Goal: Information Seeking & Learning: Find specific page/section

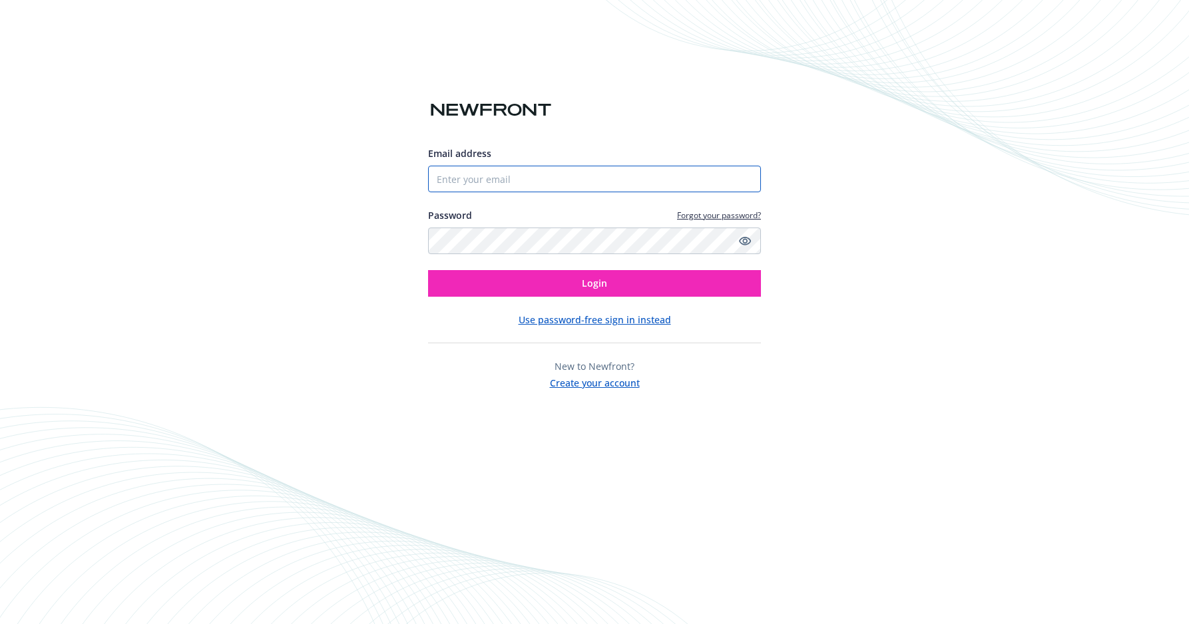
click at [483, 172] on input "Email address" at bounding box center [594, 179] width 333 height 27
type input "[EMAIL_ADDRESS][DOMAIN_NAME]"
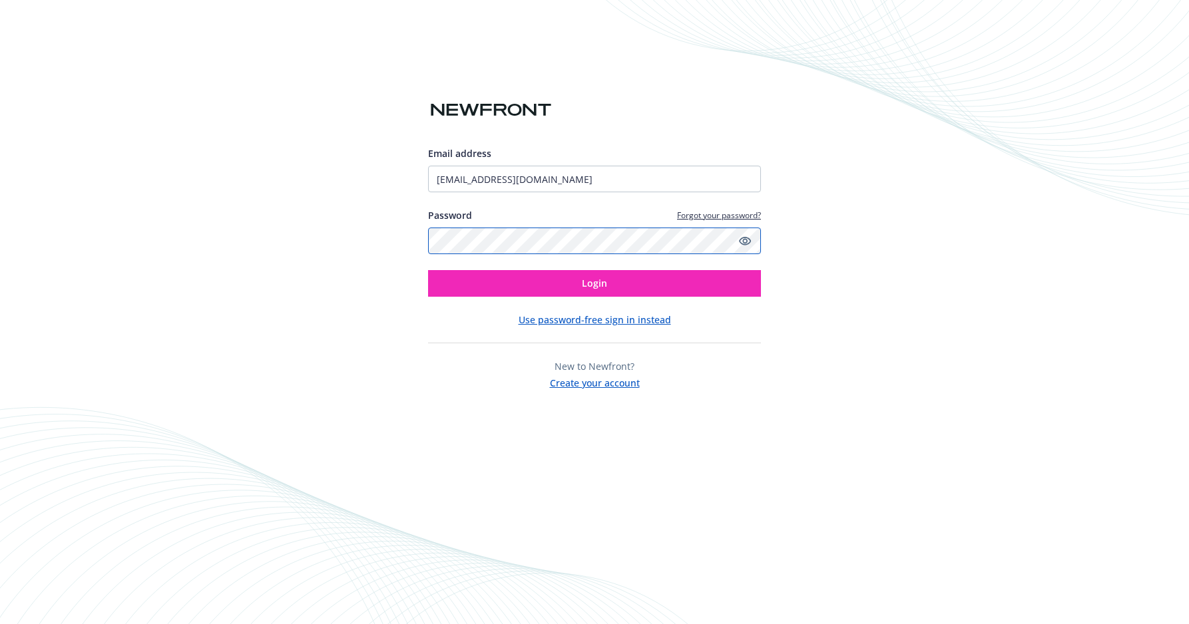
click at [428, 270] on button "Login" at bounding box center [594, 283] width 333 height 27
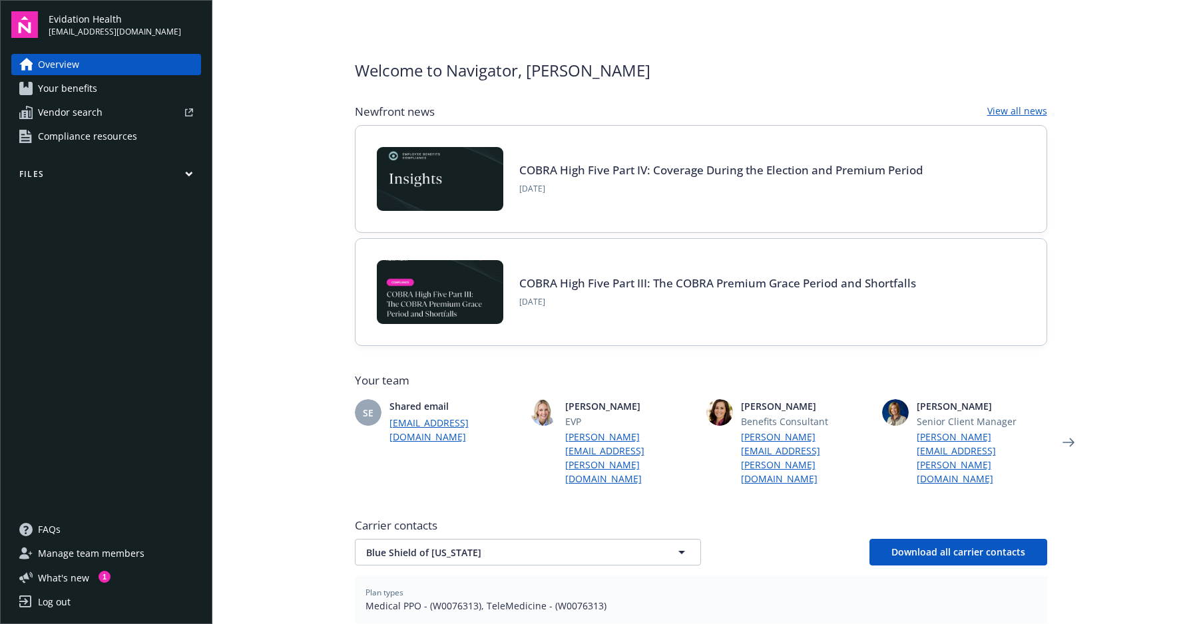
click at [87, 93] on span "Your benefits" at bounding box center [67, 88] width 59 height 21
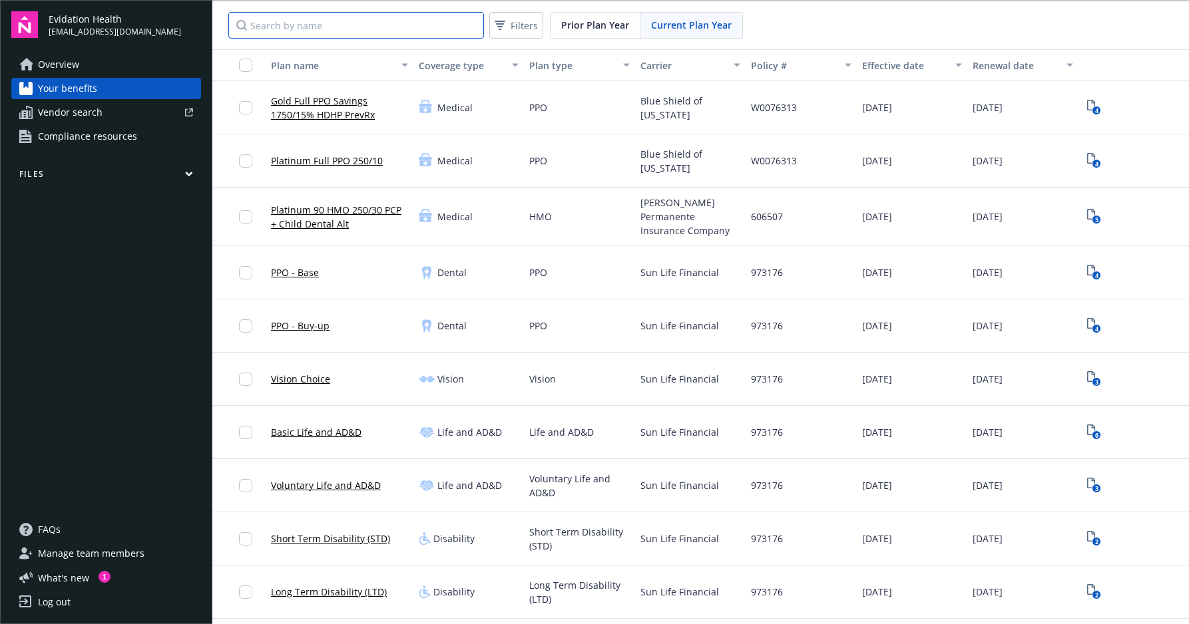
click at [393, 31] on input "Search by name" at bounding box center [356, 25] width 256 height 27
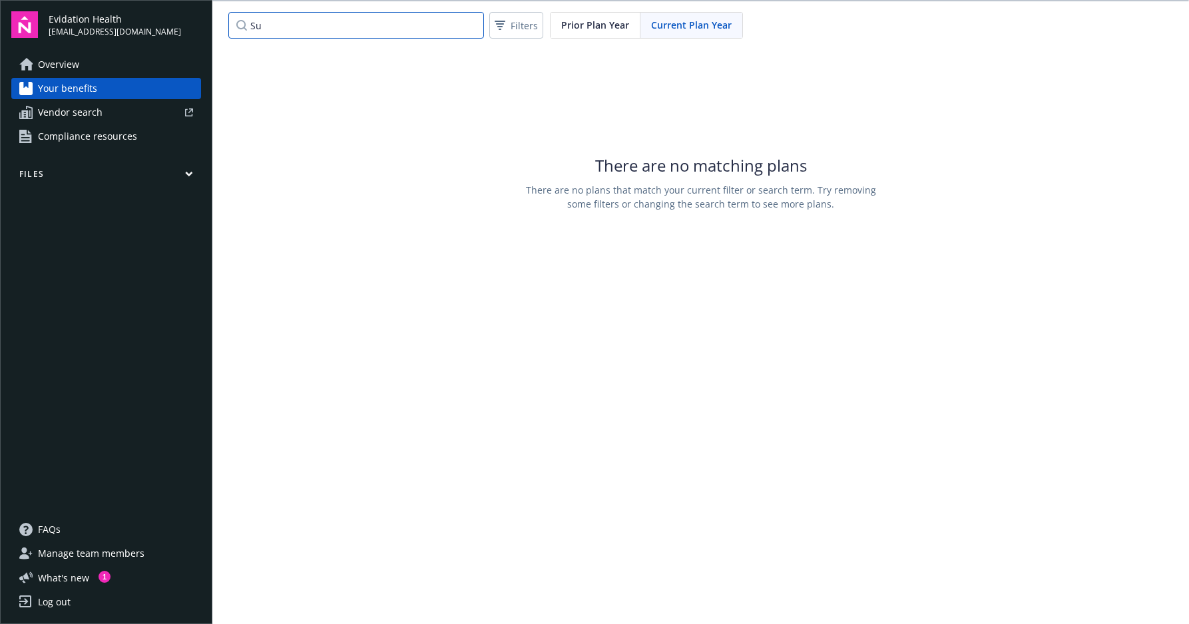
type input "S"
